Goal: Check status: Check status

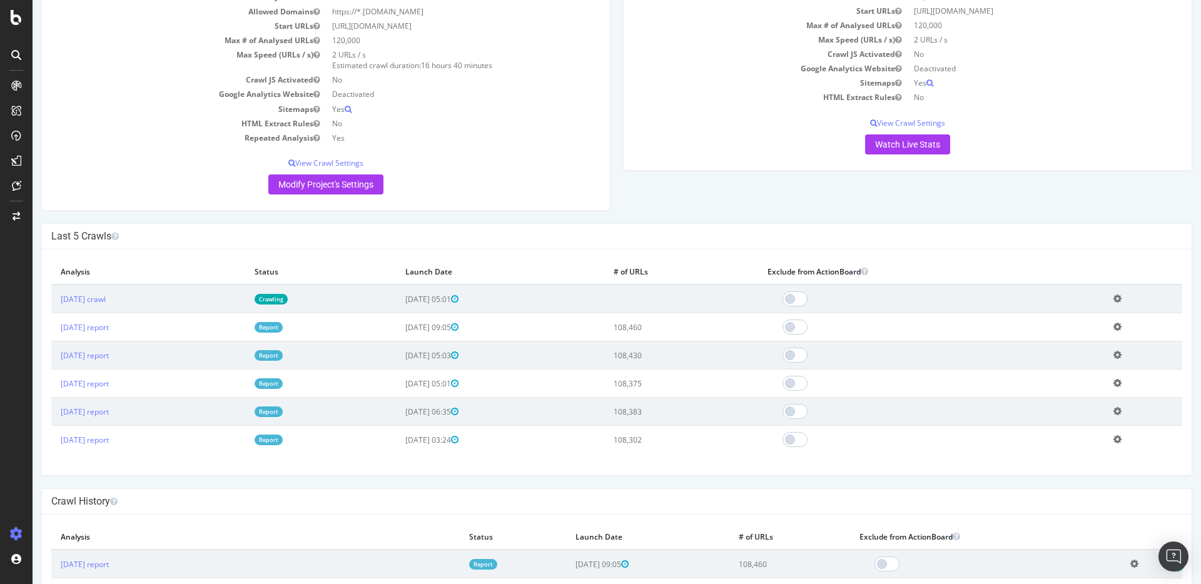
scroll to position [213, 0]
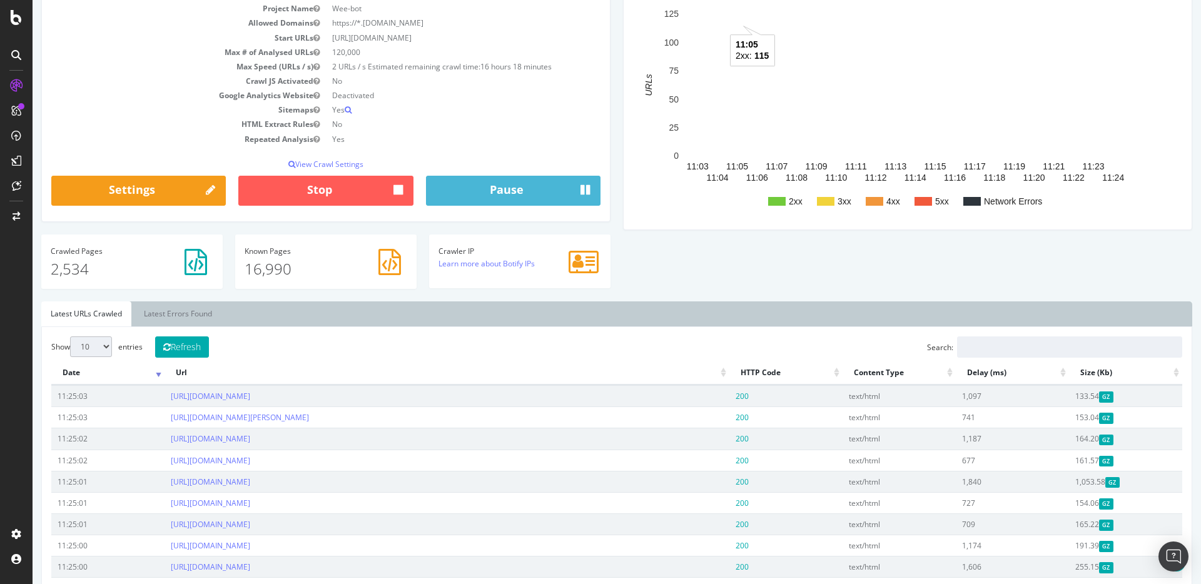
scroll to position [146, 0]
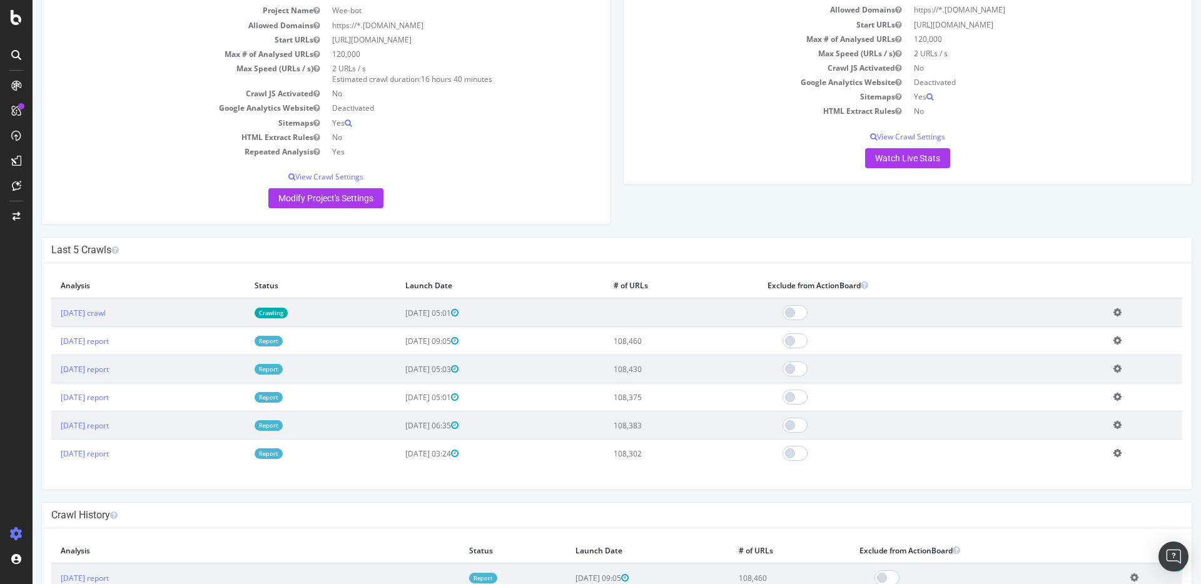
scroll to position [144, 0]
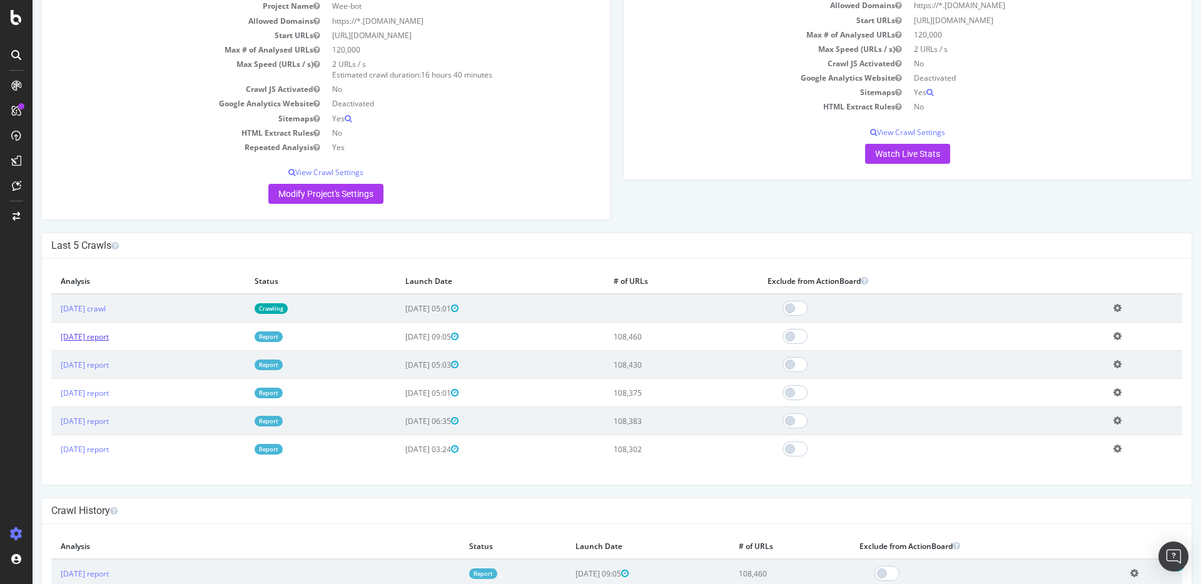
click at [109, 337] on link "[DATE] report" at bounding box center [85, 336] width 48 height 11
